Goal: Information Seeking & Learning: Learn about a topic

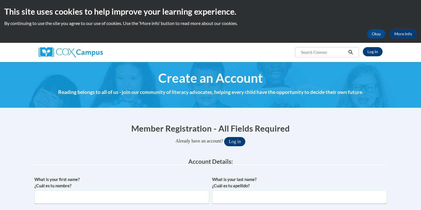
type input "[EMAIL_ADDRESS][DOMAIN_NAME]"
click at [239, 141] on button "Log in" at bounding box center [234, 141] width 21 height 9
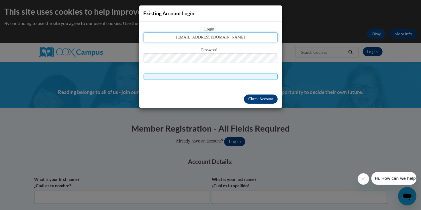
type input "[EMAIL_ADDRESS][DOMAIN_NAME]"
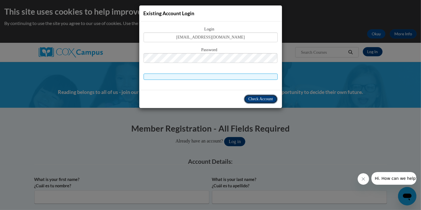
click at [249, 99] on span "Check Account" at bounding box center [261, 99] width 25 height 4
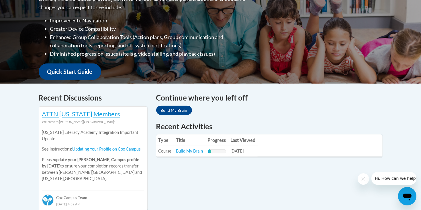
scroll to position [161, 0]
click at [210, 150] on div "20% Complete" at bounding box center [210, 151] width 4 height 4
click at [190, 149] on link "Build My Brain" at bounding box center [189, 150] width 27 height 5
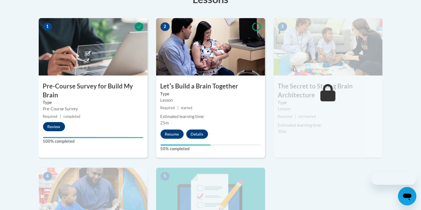
scroll to position [175, 0]
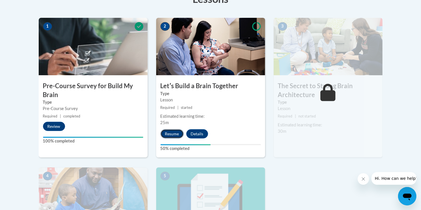
click at [173, 134] on button "Resume" at bounding box center [172, 133] width 23 height 9
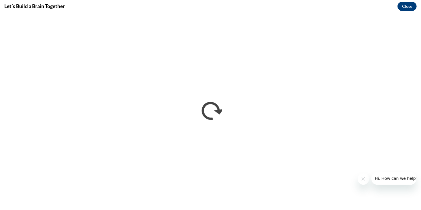
scroll to position [0, 0]
click at [407, 7] on button "Close" at bounding box center [407, 6] width 19 height 9
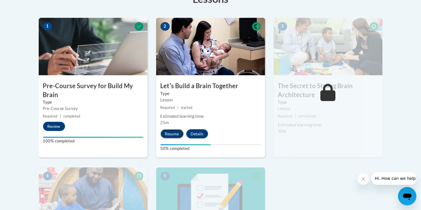
click at [175, 131] on button "Resume" at bounding box center [172, 133] width 23 height 9
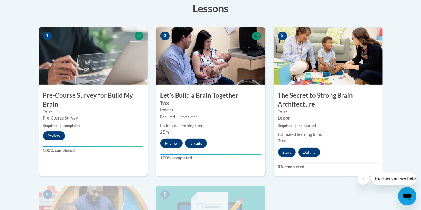
scroll to position [166, 0]
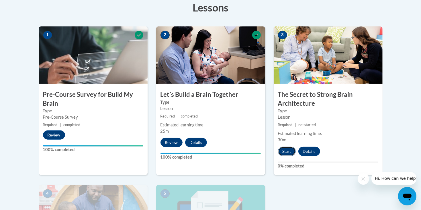
click at [283, 149] on button "Start" at bounding box center [287, 151] width 18 height 9
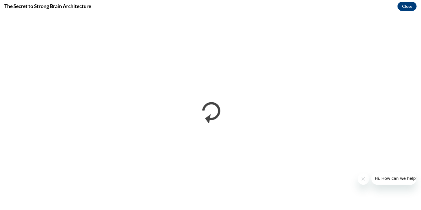
scroll to position [0, 0]
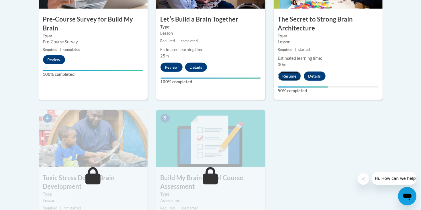
click at [288, 73] on button "Resume" at bounding box center [289, 75] width 23 height 9
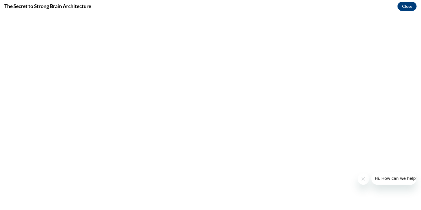
click at [363, 179] on icon "Close message from company" at bounding box center [363, 178] width 5 height 5
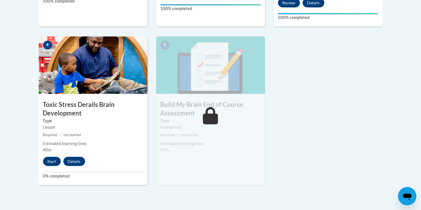
scroll to position [318, 0]
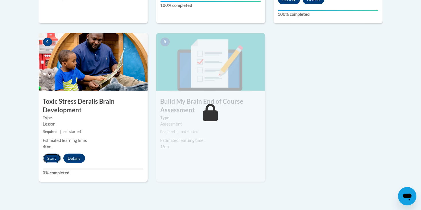
click at [54, 156] on button "Start" at bounding box center [52, 157] width 18 height 9
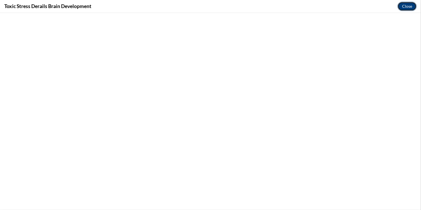
click at [411, 5] on button "Close" at bounding box center [407, 6] width 19 height 9
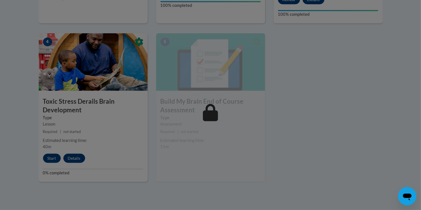
click at [49, 157] on div at bounding box center [210, 105] width 421 height 210
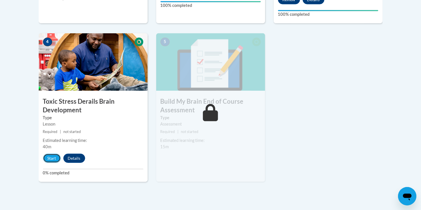
click at [49, 157] on button "Start" at bounding box center [52, 157] width 18 height 9
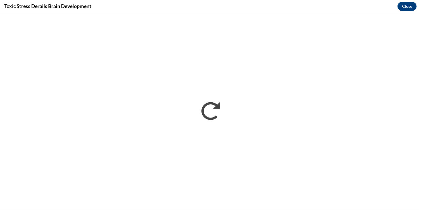
scroll to position [0, 0]
